Goal: Navigation & Orientation: Find specific page/section

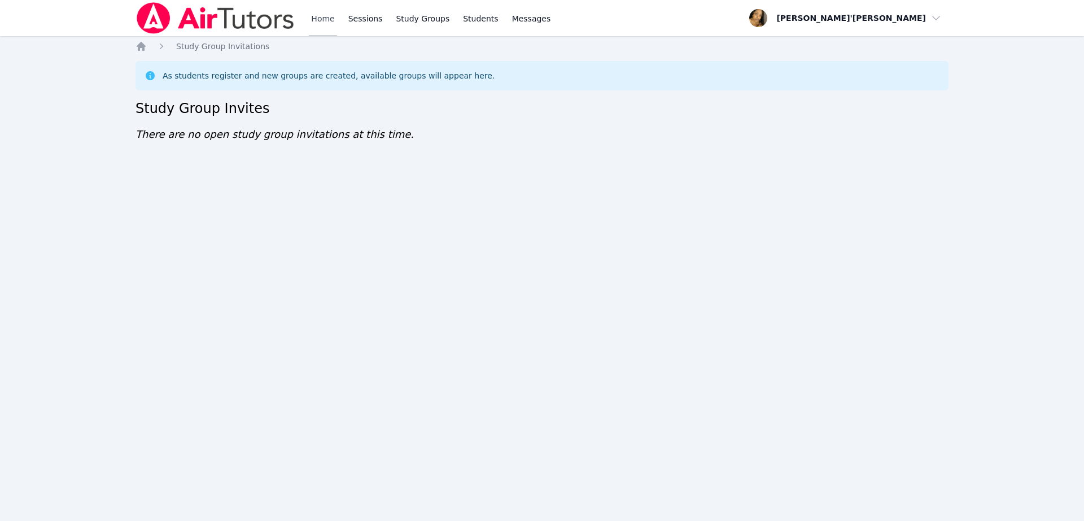
click at [316, 22] on link "Home" at bounding box center [323, 18] width 28 height 36
click at [208, 26] on img at bounding box center [216, 18] width 160 height 32
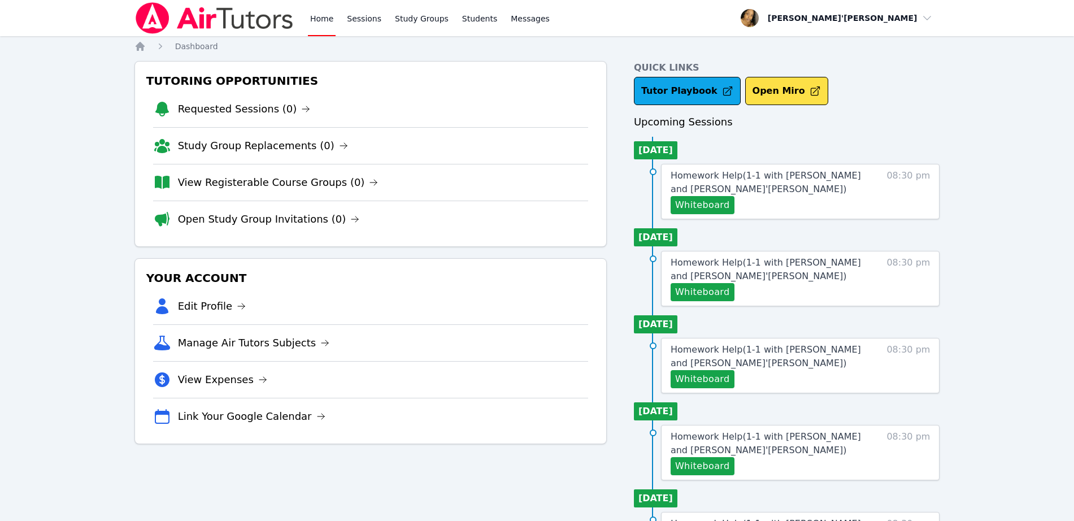
click at [982, 219] on div "Home Sessions Study Groups Students Messages Open user menu Lee'Tayna Hostick O…" at bounding box center [537, 460] width 1074 height 921
